Goal: Task Accomplishment & Management: Complete application form

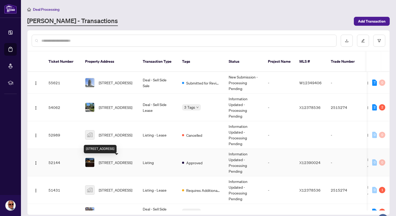
click at [115, 159] on span "2358 County Rd, Kawartha Lakes, Ontario K0M 2B0, Canada" at bounding box center [116, 162] width 34 height 6
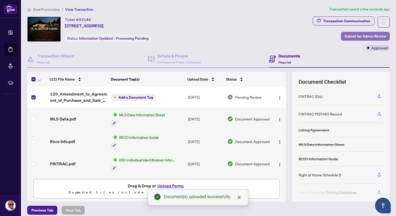
click at [370, 36] on span "Submit for Admin Review" at bounding box center [366, 36] width 42 height 8
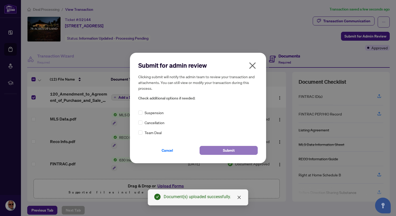
click at [232, 151] on span "Submit" at bounding box center [229, 150] width 12 height 8
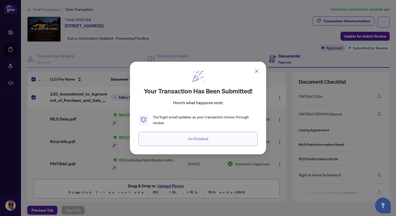
click at [212, 139] on button "I'm Finished" at bounding box center [198, 139] width 120 height 14
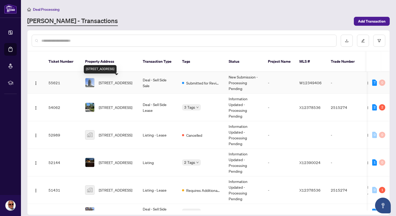
click at [110, 82] on span "[STREET_ADDRESS]" at bounding box center [116, 83] width 34 height 6
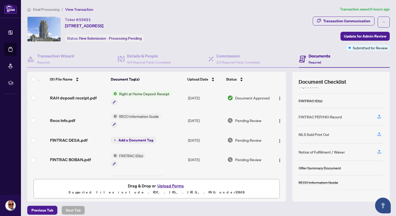
scroll to position [30, 0]
click at [380, 131] on icon "button" at bounding box center [379, 132] width 5 height 5
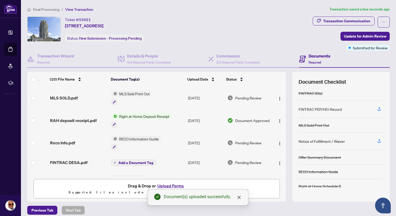
scroll to position [0, 0]
